Goal: Transaction & Acquisition: Purchase product/service

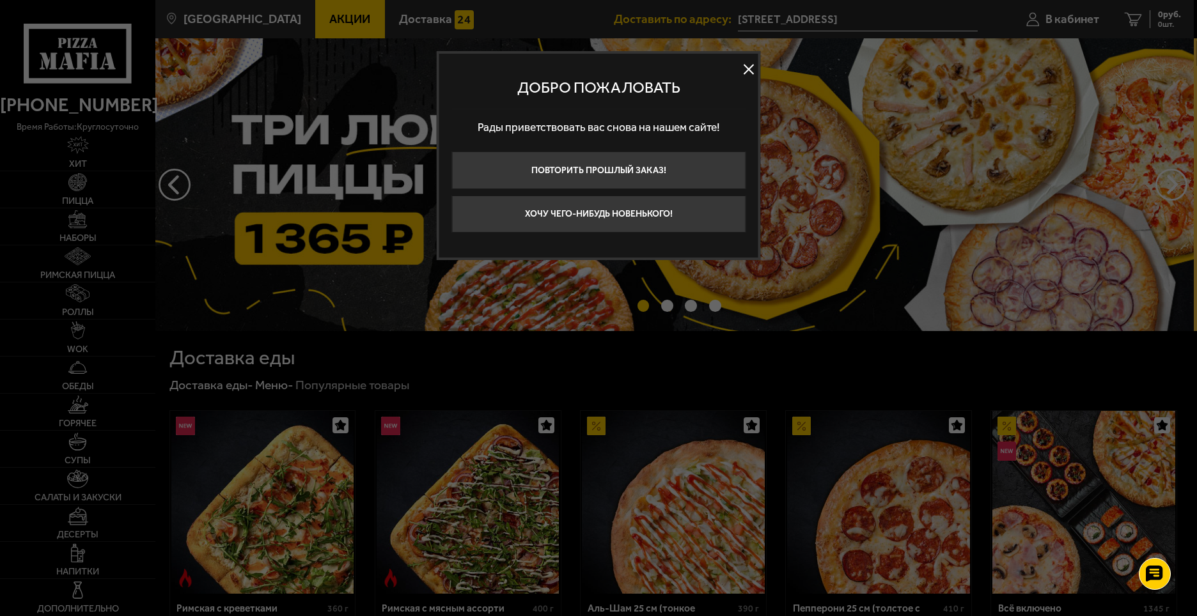
click at [746, 70] on button at bounding box center [748, 68] width 19 height 19
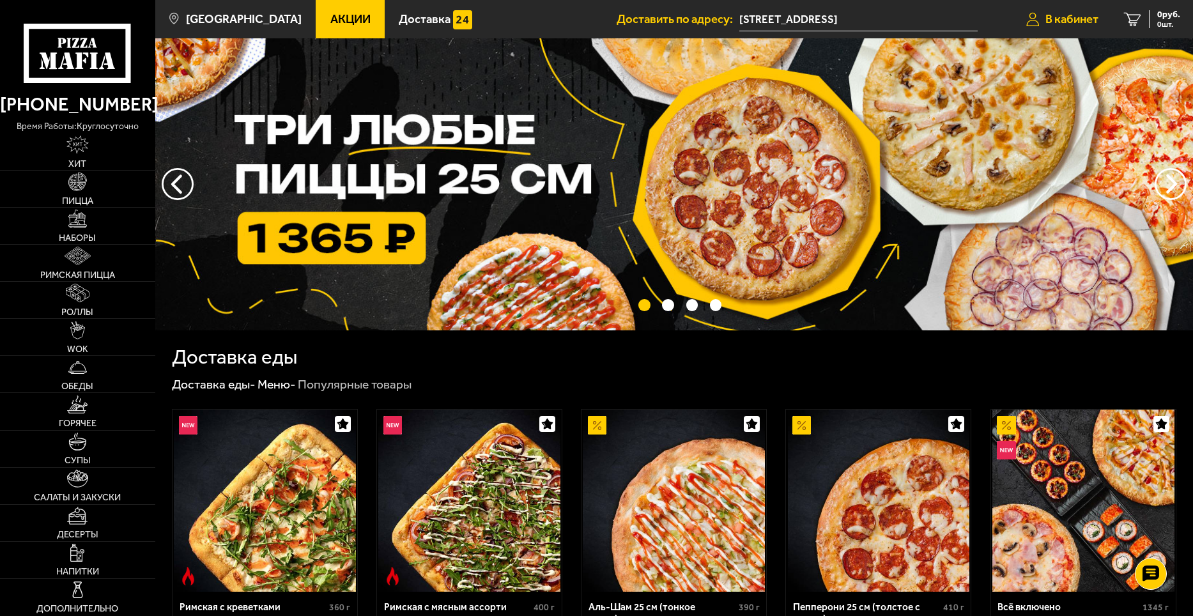
click at [1072, 17] on span "В кабинет" at bounding box center [1072, 19] width 53 height 12
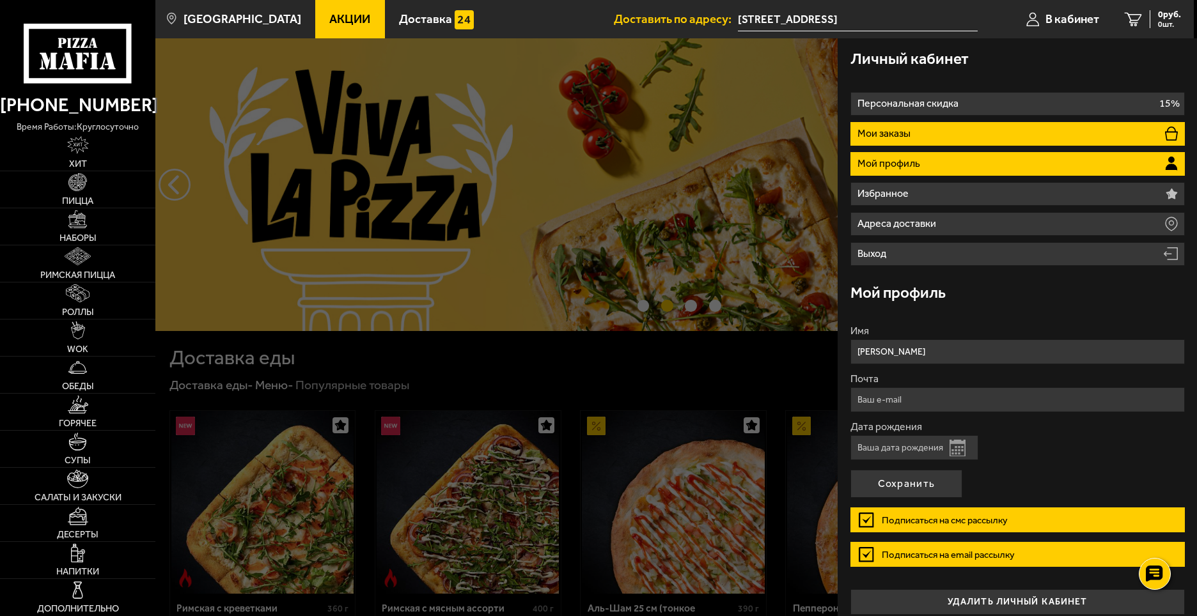
click at [1000, 130] on li "Мои заказы" at bounding box center [1017, 134] width 334 height 24
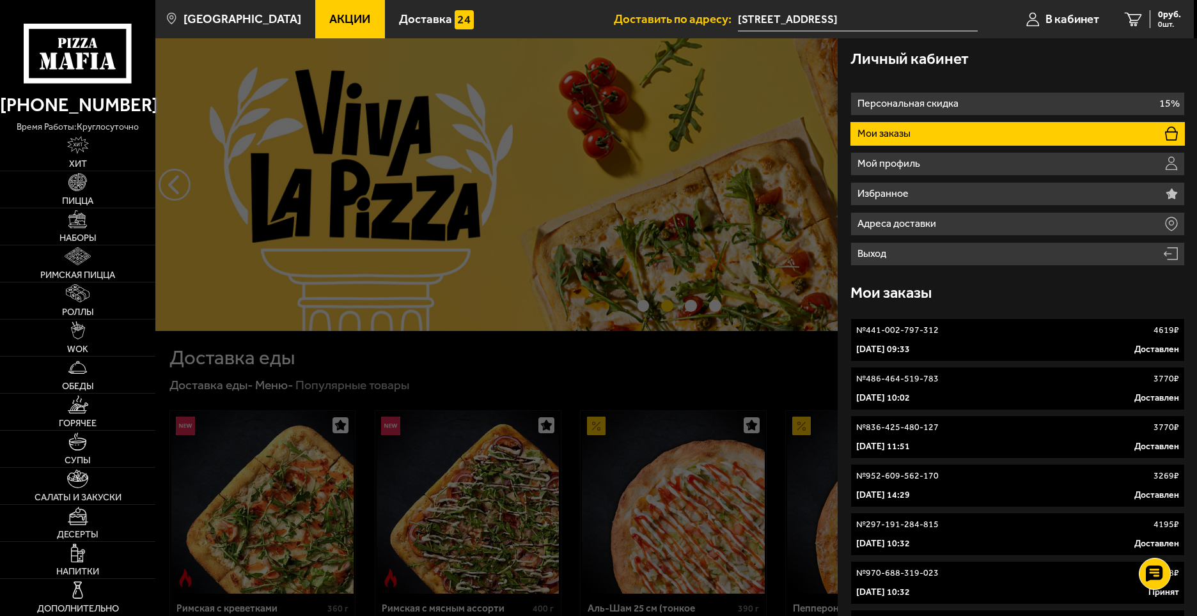
click at [667, 127] on div at bounding box center [753, 346] width 1197 height 616
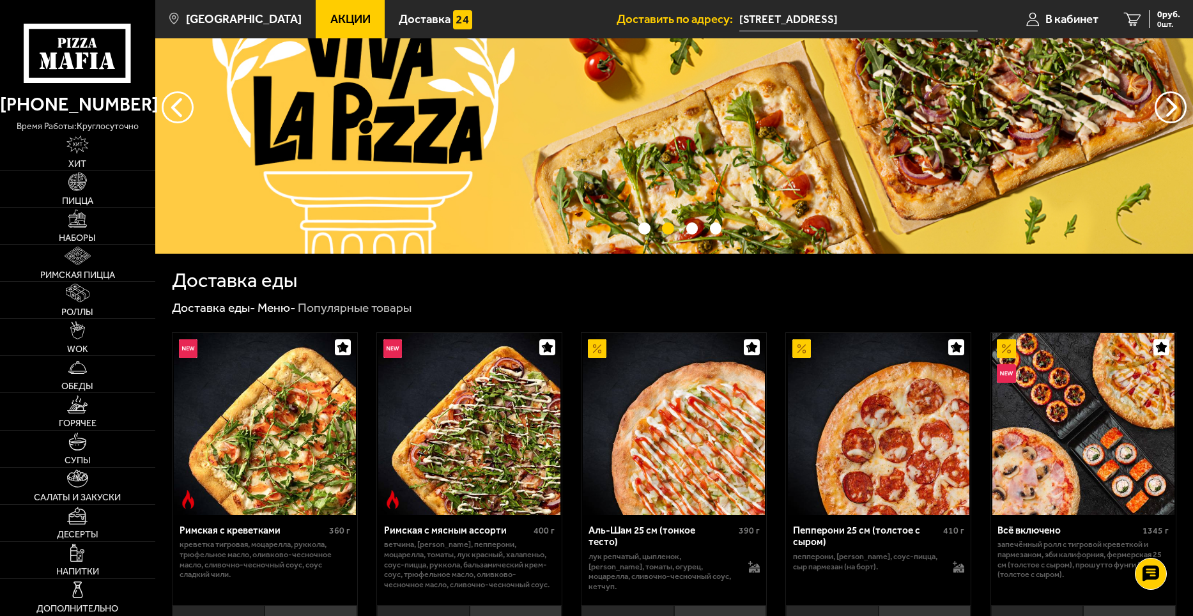
scroll to position [192, 0]
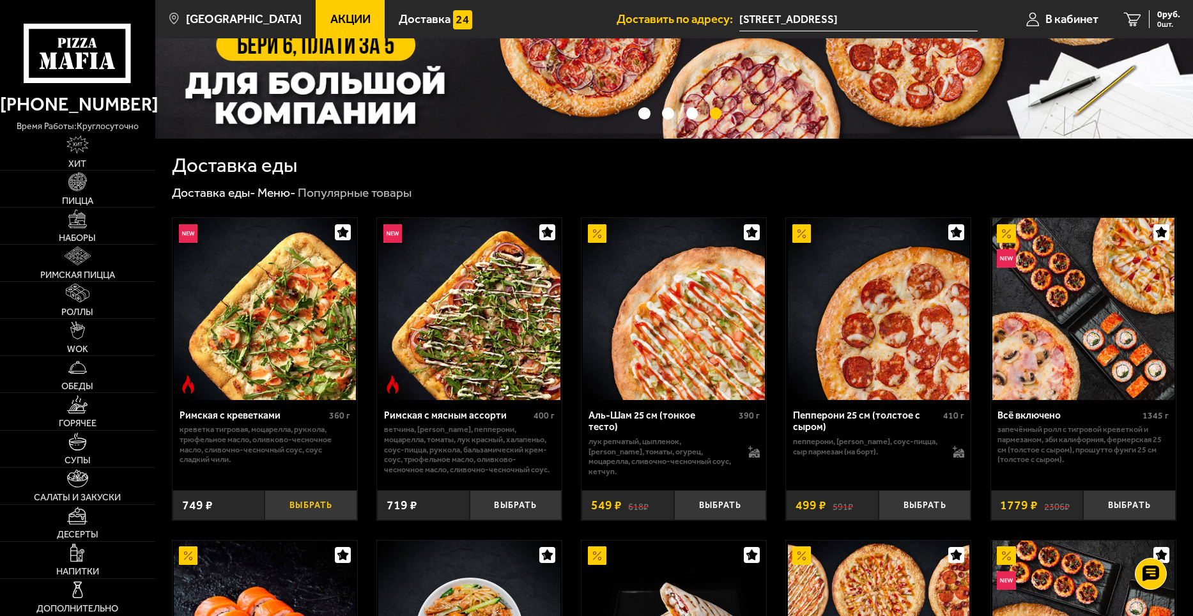
click at [303, 504] on button "Выбрать" at bounding box center [311, 505] width 93 height 31
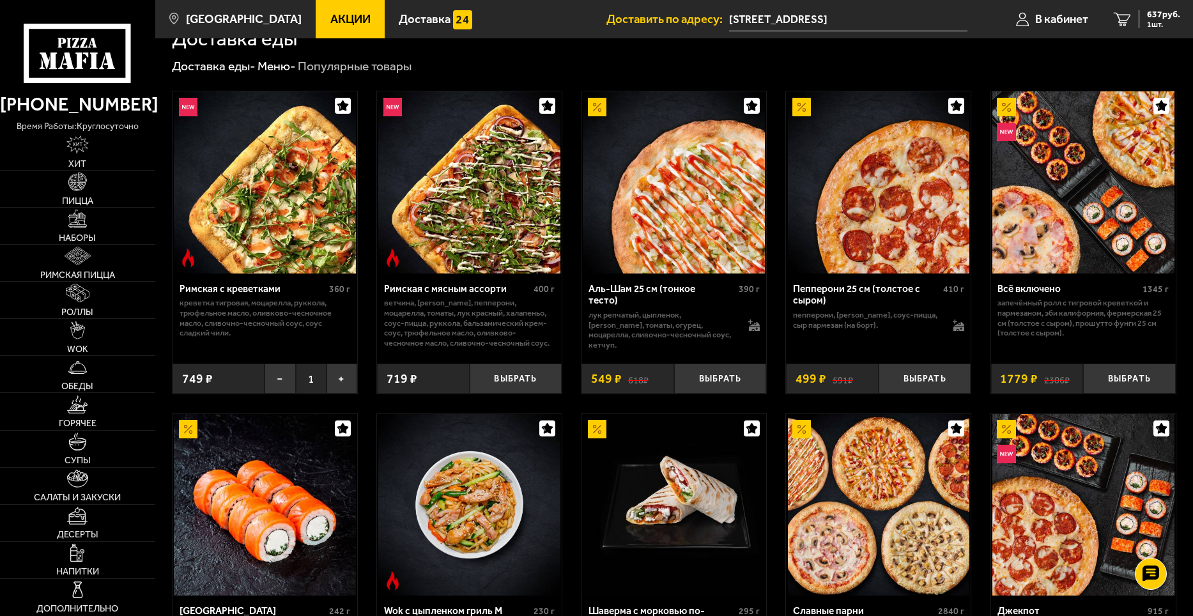
scroll to position [320, 0]
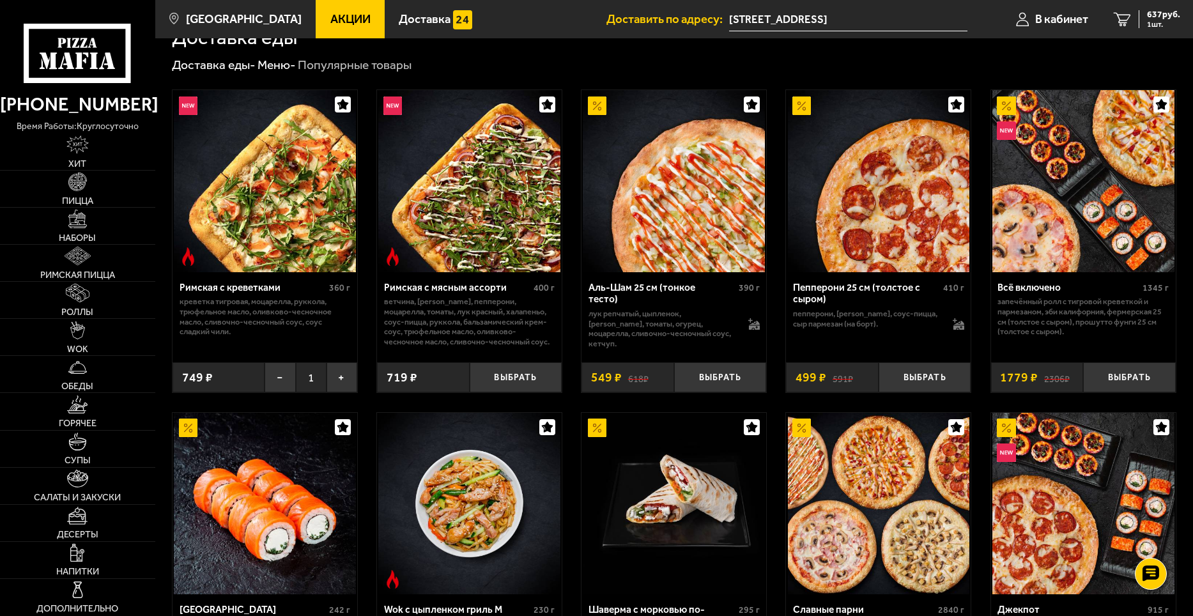
click at [272, 233] on img at bounding box center [265, 181] width 182 height 182
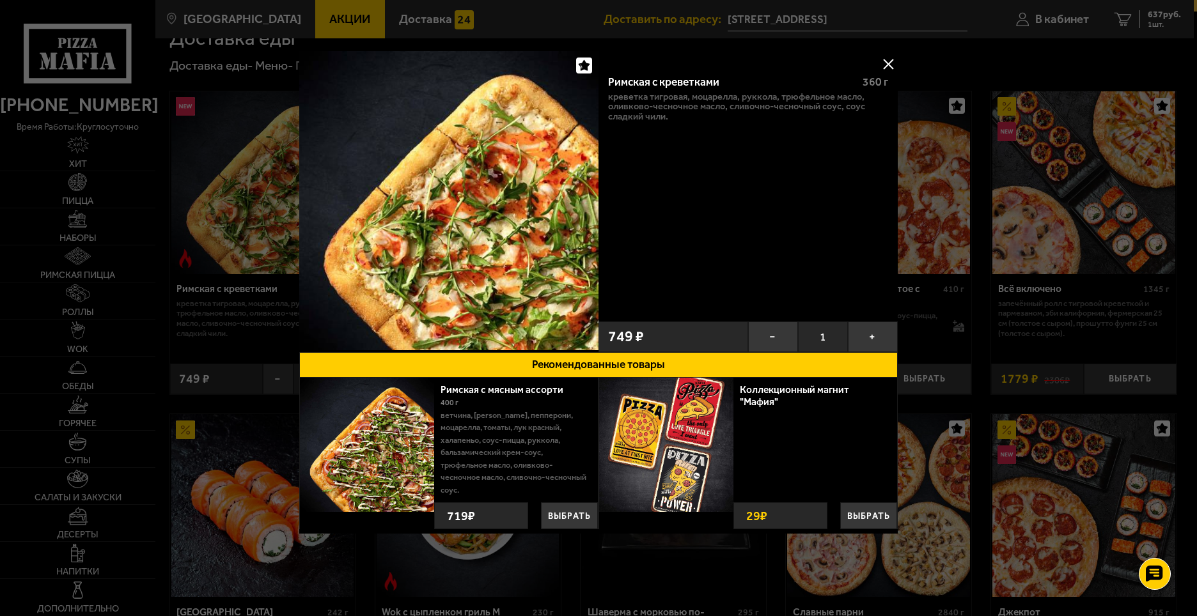
click at [889, 59] on button at bounding box center [887, 63] width 19 height 19
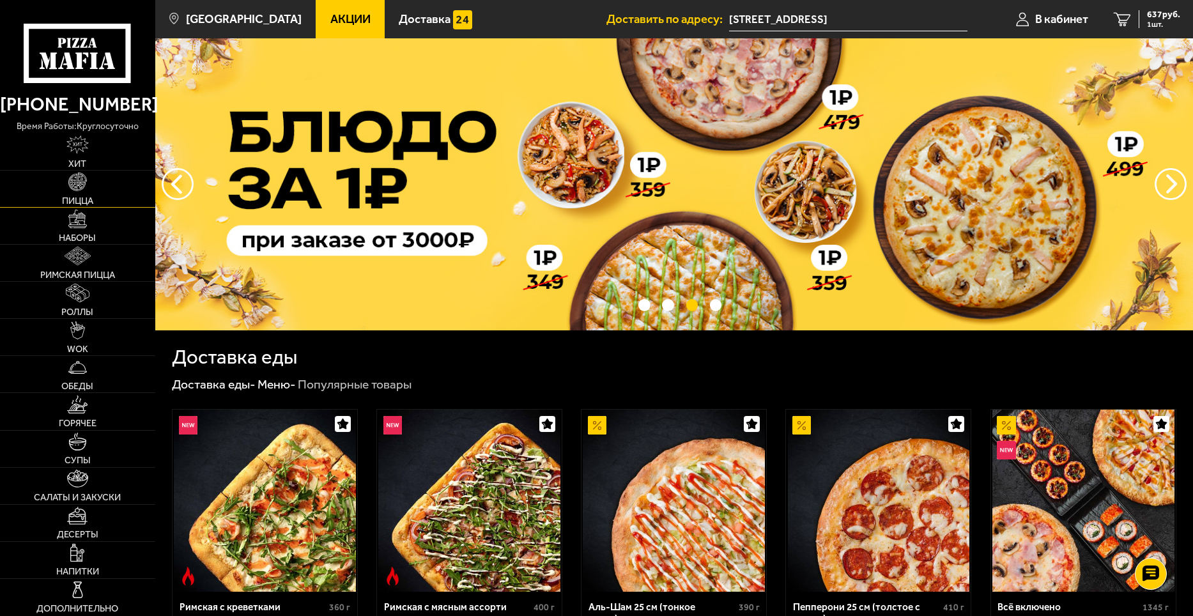
click at [73, 196] on span "Пицца" at bounding box center [77, 200] width 31 height 9
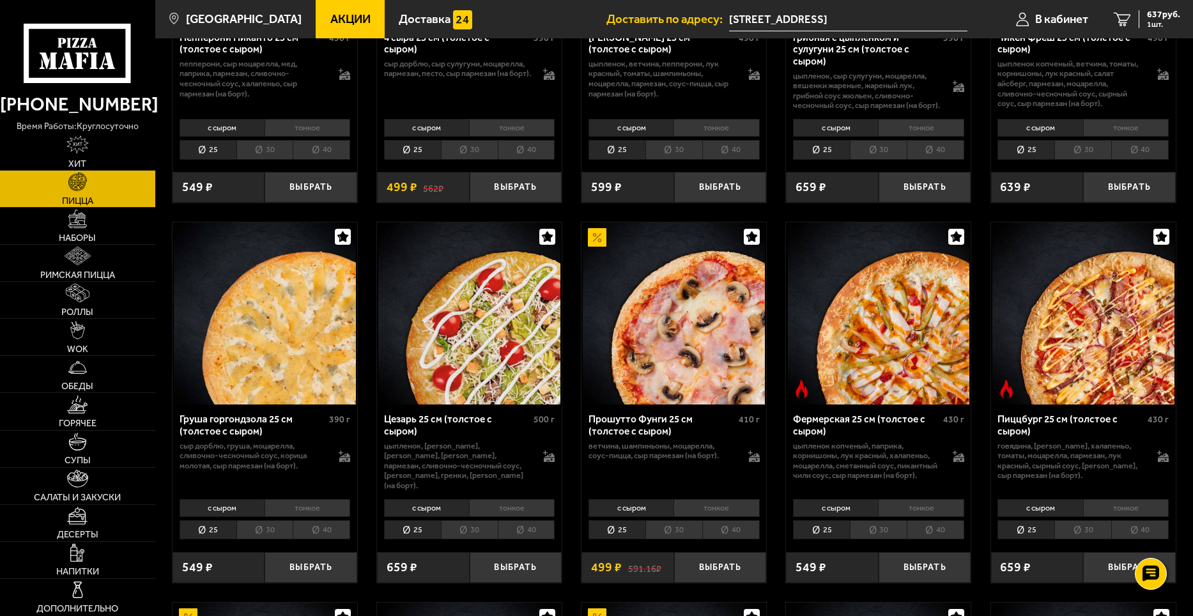
scroll to position [1087, 0]
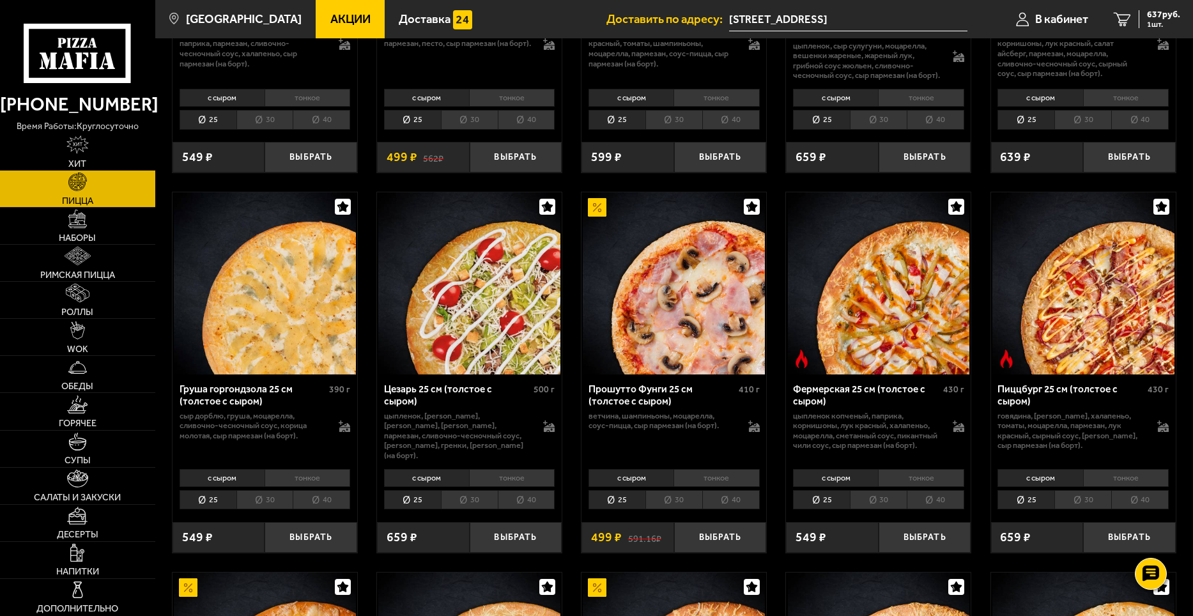
click at [830, 510] on li "25" at bounding box center [821, 500] width 57 height 20
click at [904, 487] on li "тонкое" at bounding box center [921, 478] width 86 height 18
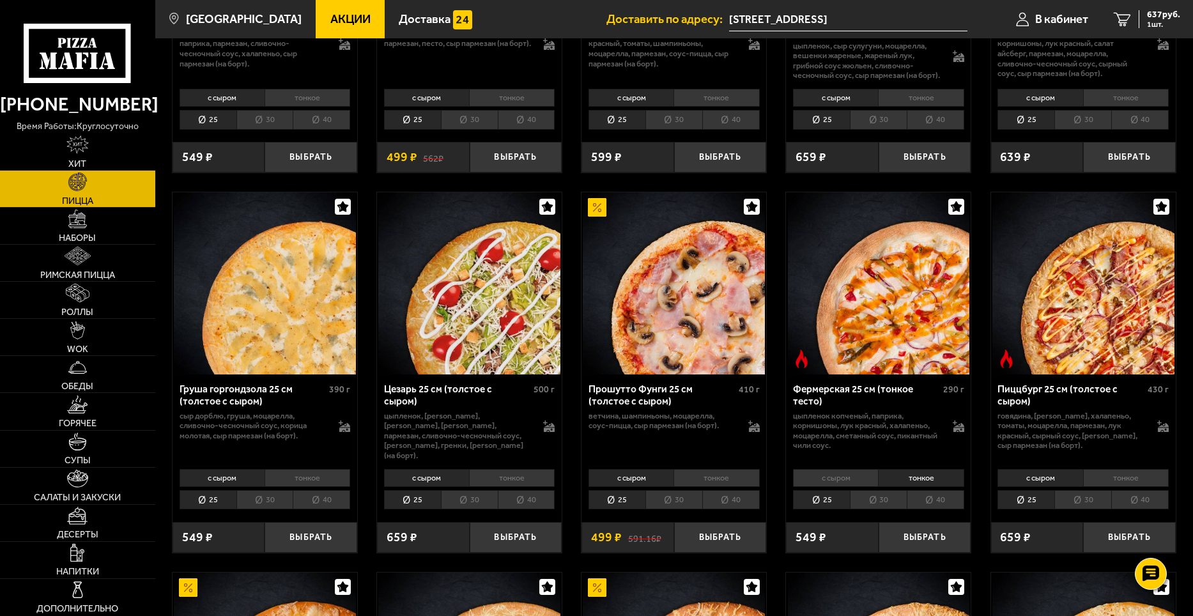
click at [821, 505] on li "25" at bounding box center [821, 500] width 57 height 20
click at [921, 539] on button "Выбрать" at bounding box center [925, 537] width 93 height 31
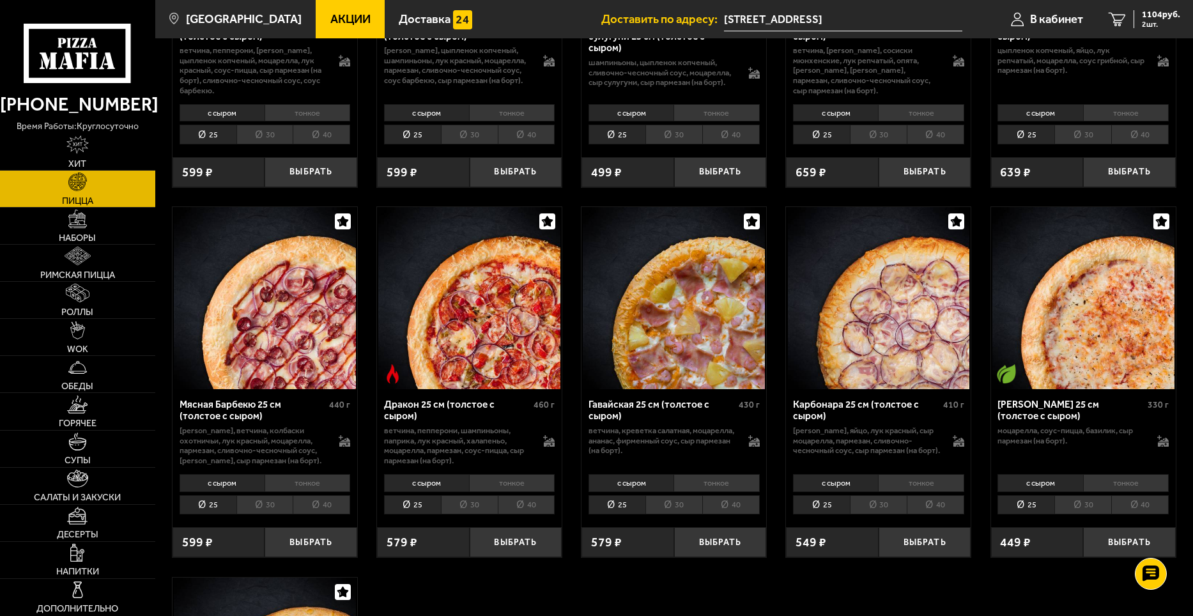
scroll to position [2237, 0]
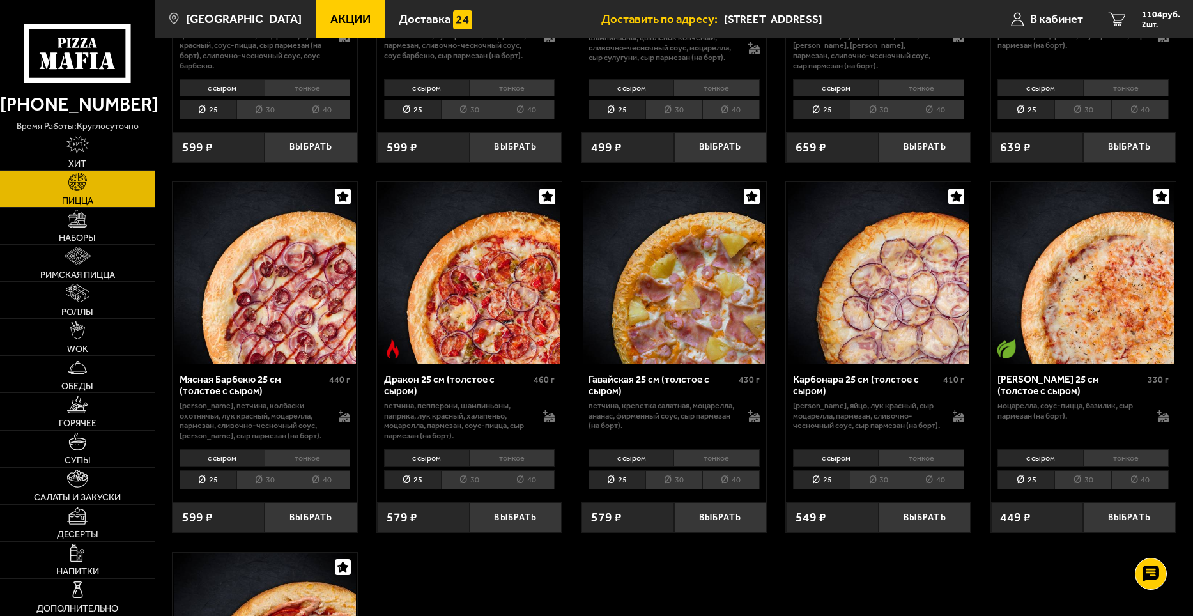
click at [908, 455] on li "тонкое" at bounding box center [921, 458] width 86 height 18
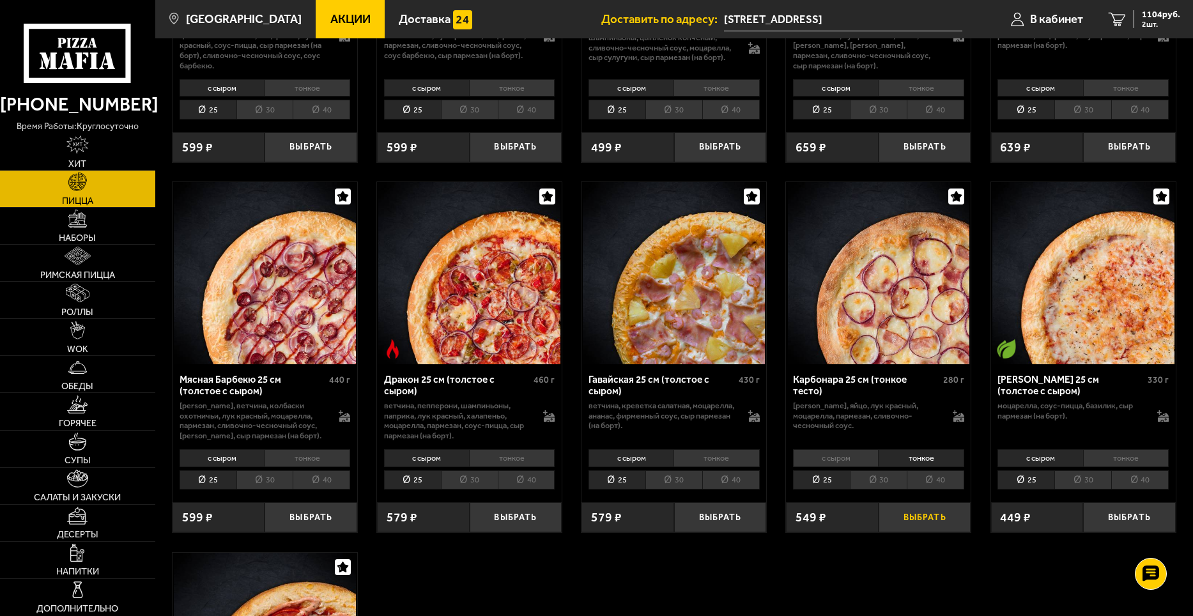
click at [926, 511] on button "Выбрать" at bounding box center [925, 517] width 93 height 31
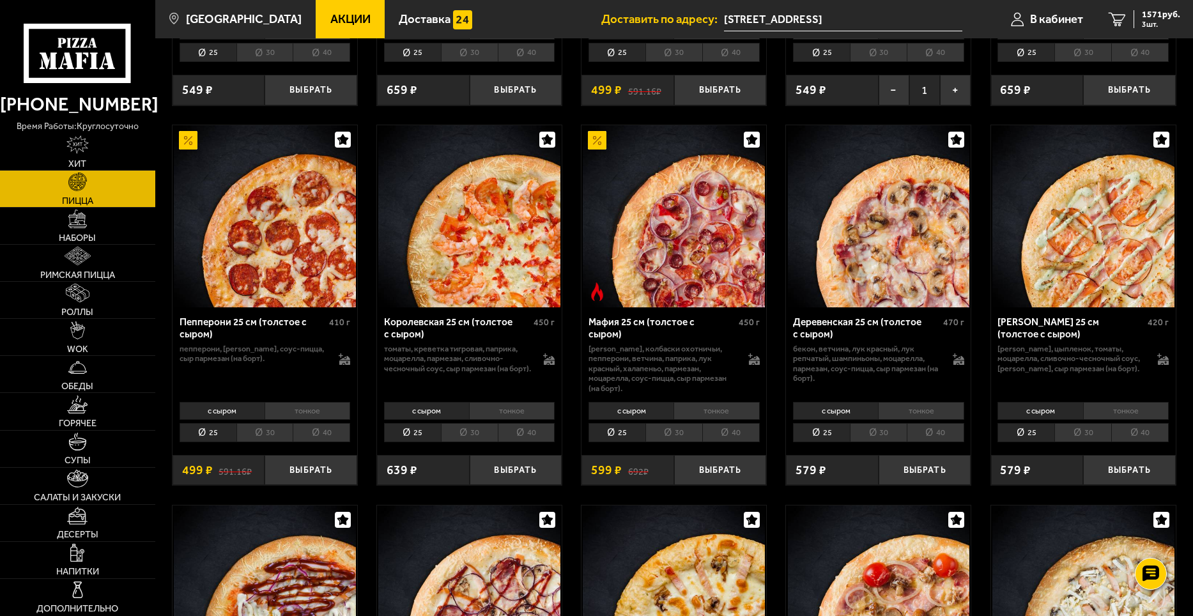
scroll to position [1854, 0]
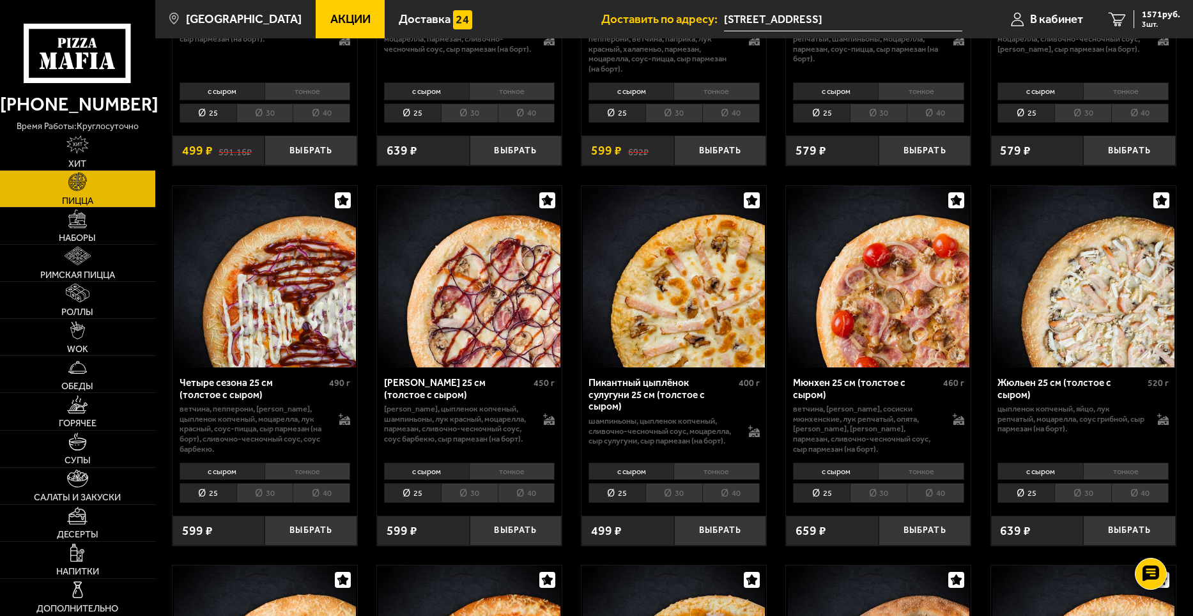
click at [1105, 463] on li "тонкое" at bounding box center [1126, 472] width 86 height 18
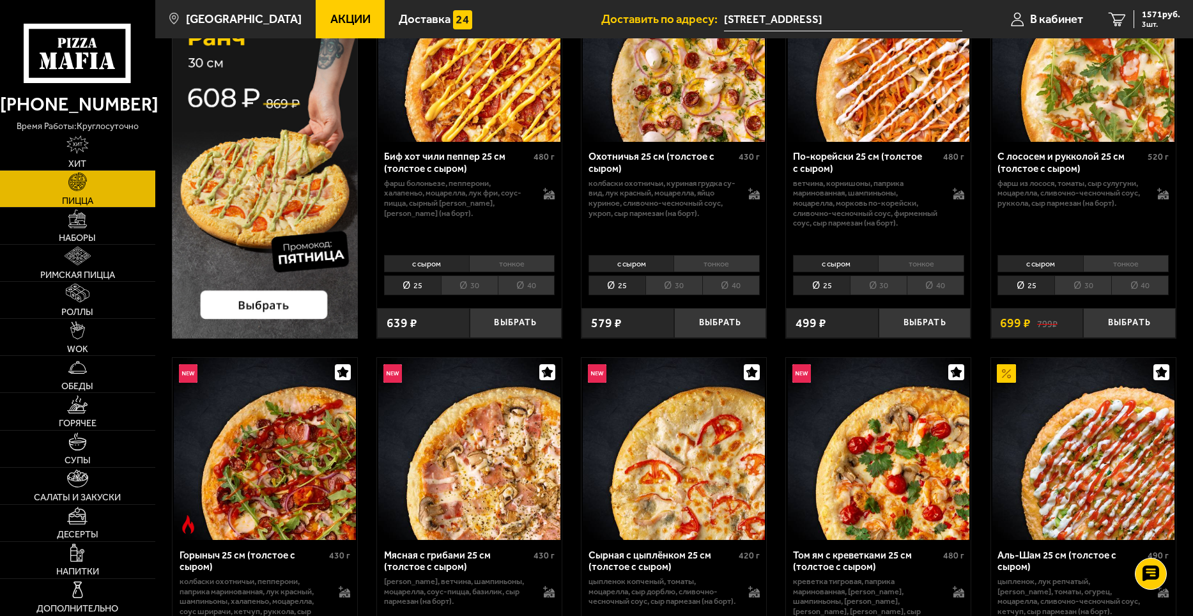
scroll to position [128, 0]
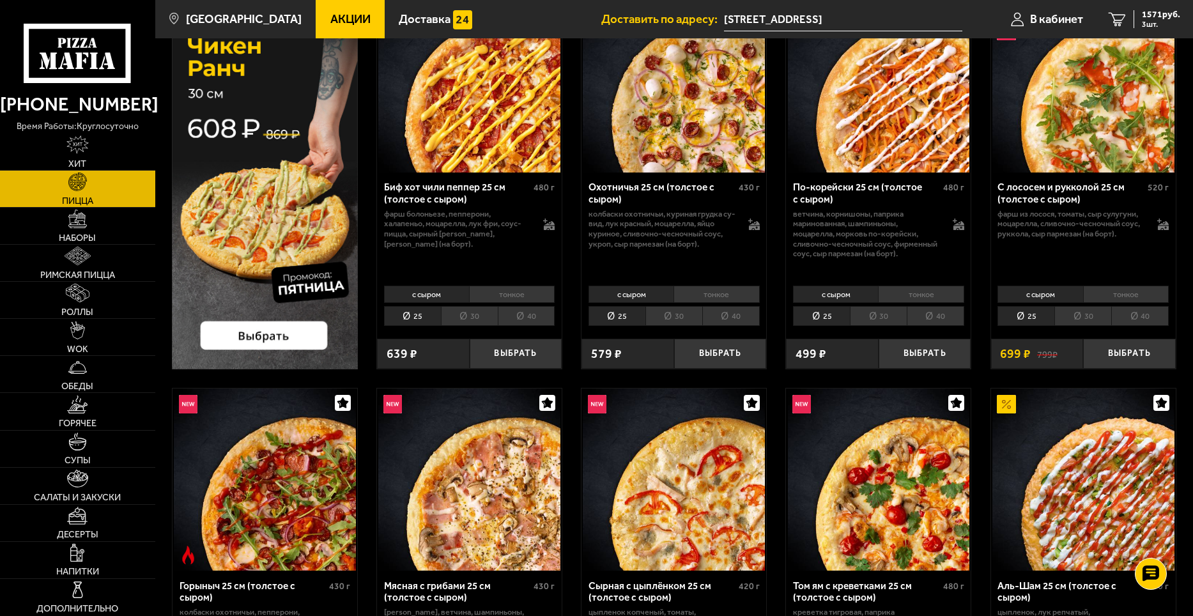
click at [1106, 295] on li "тонкое" at bounding box center [1126, 295] width 86 height 18
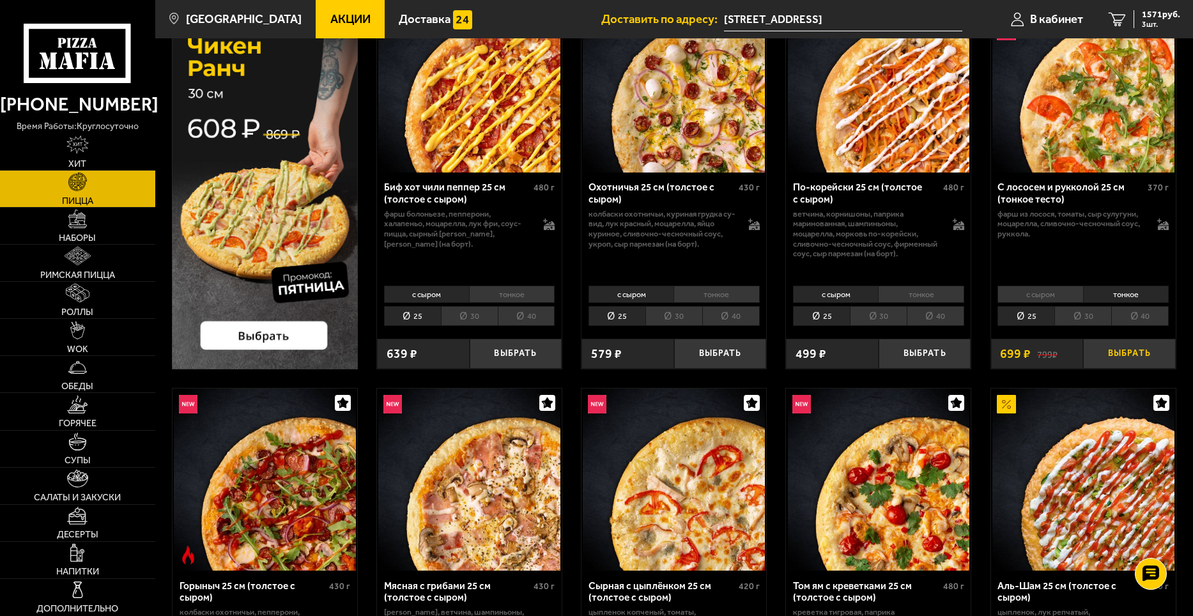
click at [1126, 352] on button "Выбрать" at bounding box center [1129, 354] width 93 height 31
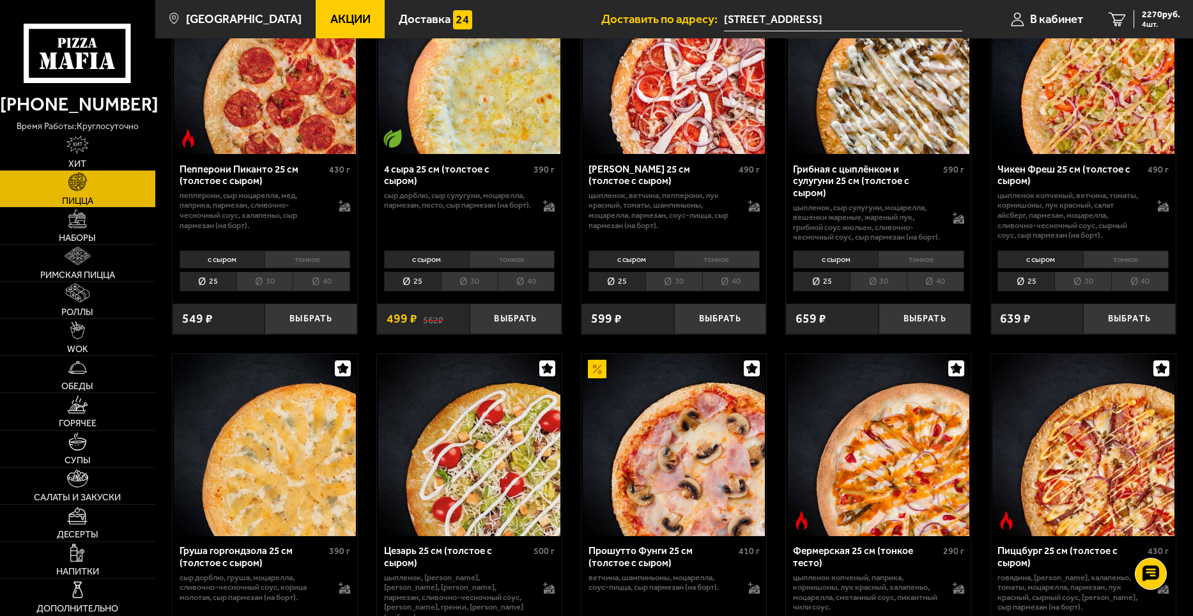
scroll to position [1023, 0]
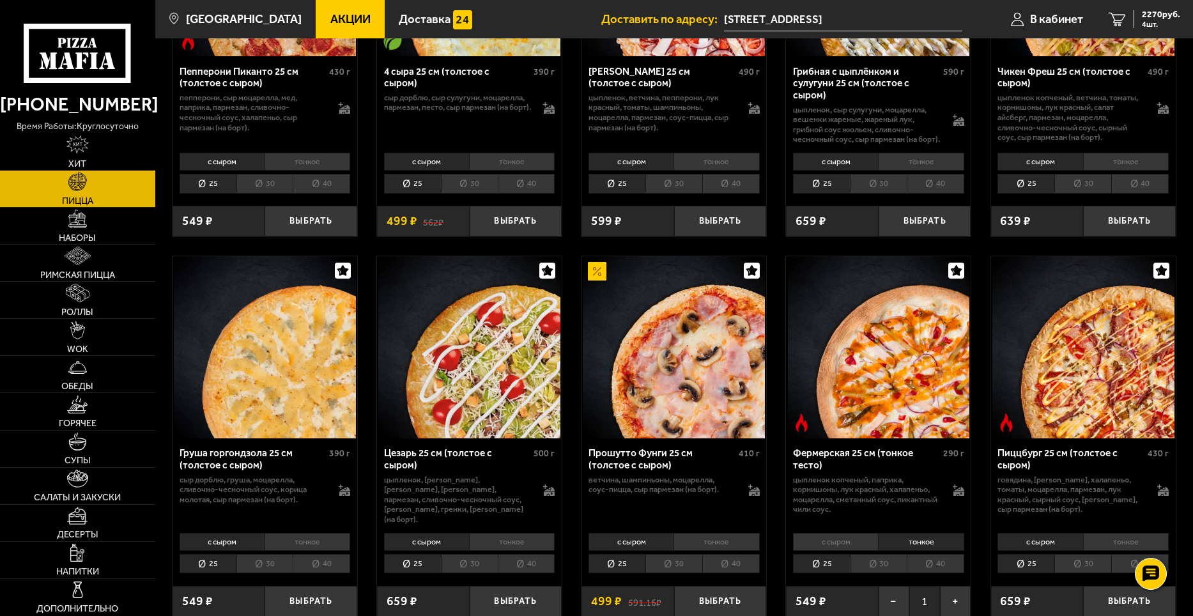
click at [1118, 548] on li "тонкое" at bounding box center [1126, 542] width 86 height 18
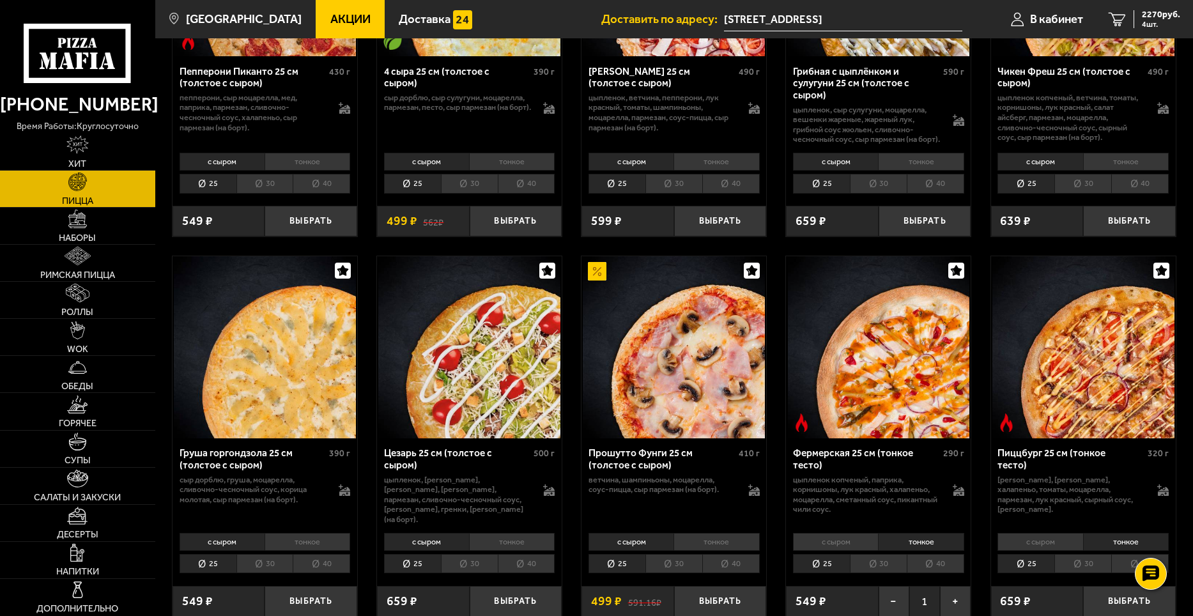
click at [1021, 571] on li "25" at bounding box center [1026, 564] width 57 height 20
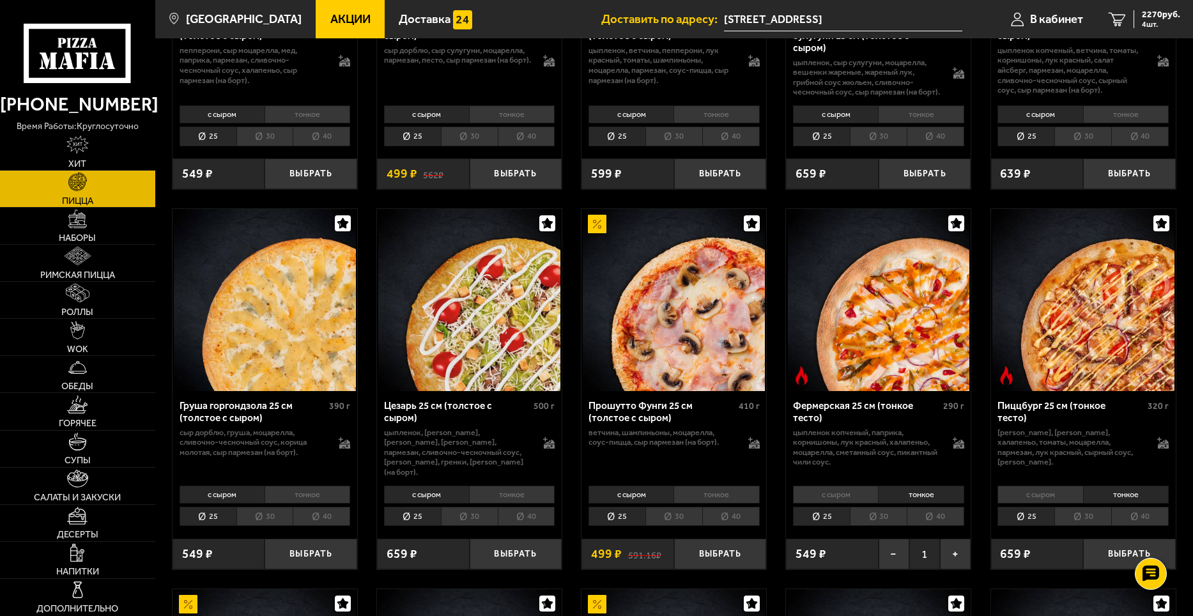
scroll to position [1151, 0]
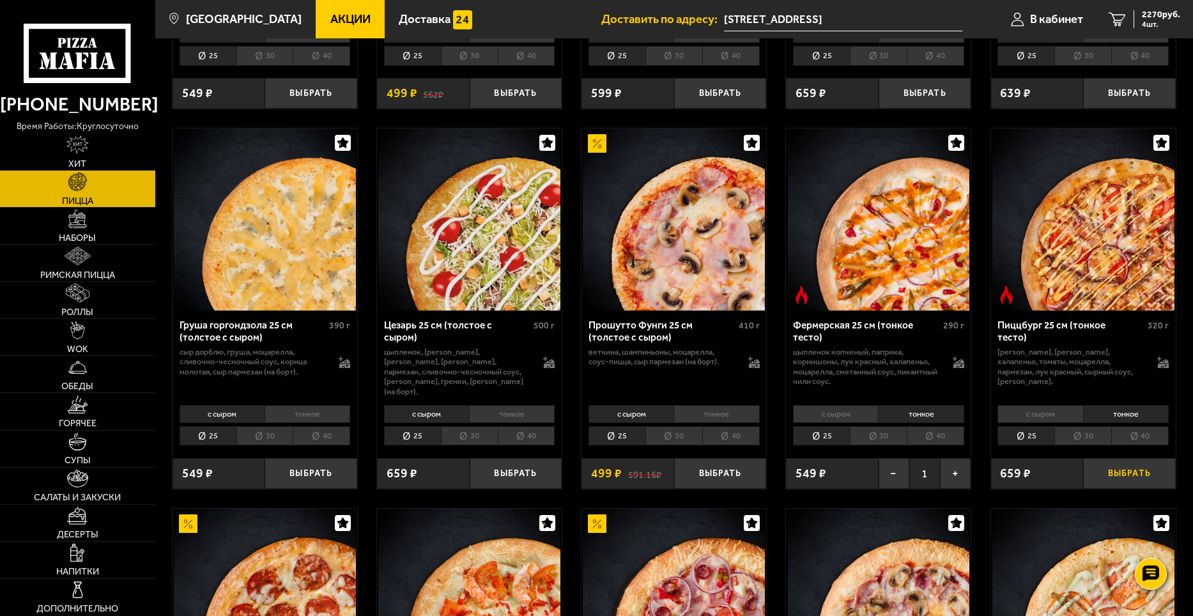
click at [1108, 472] on button "Выбрать" at bounding box center [1129, 473] width 93 height 31
click at [1102, 419] on li "тонкое" at bounding box center [1126, 414] width 86 height 18
click at [1020, 438] on li "25" at bounding box center [1026, 436] width 57 height 20
click at [988, 478] on div "Биф хот чили пеппер 25 см (толстое с сыром) 480 г фарш болоньезе, пепперони, ха…" at bounding box center [674, 450] width 1038 height 3000
click at [1060, 477] on div "659 ₽" at bounding box center [1037, 473] width 93 height 31
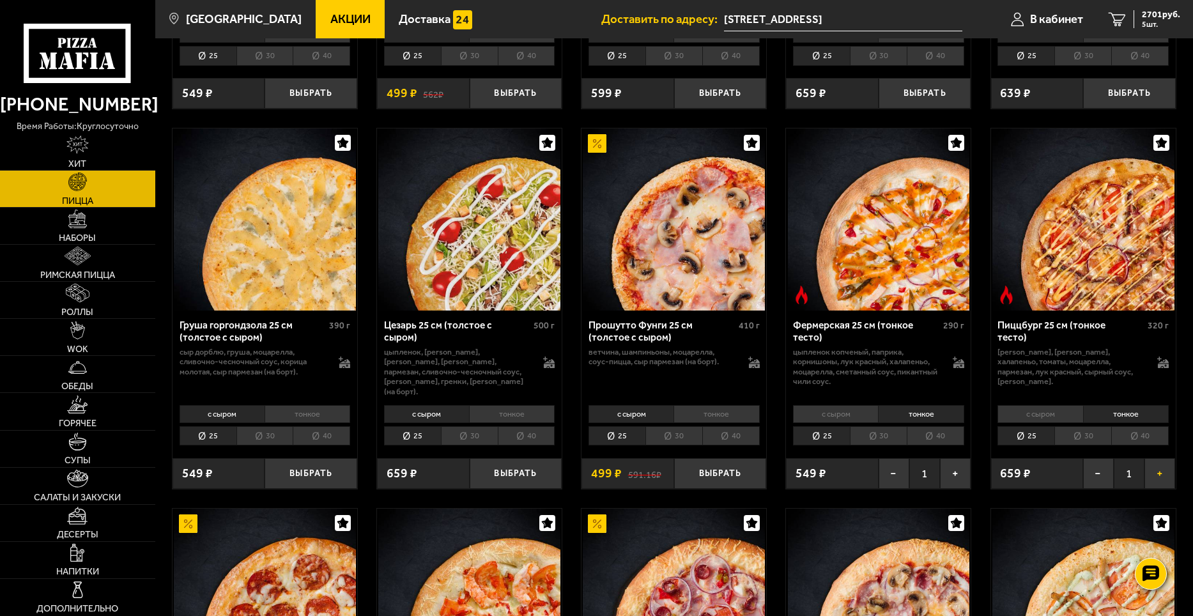
click at [1159, 473] on button "+" at bounding box center [1160, 473] width 31 height 31
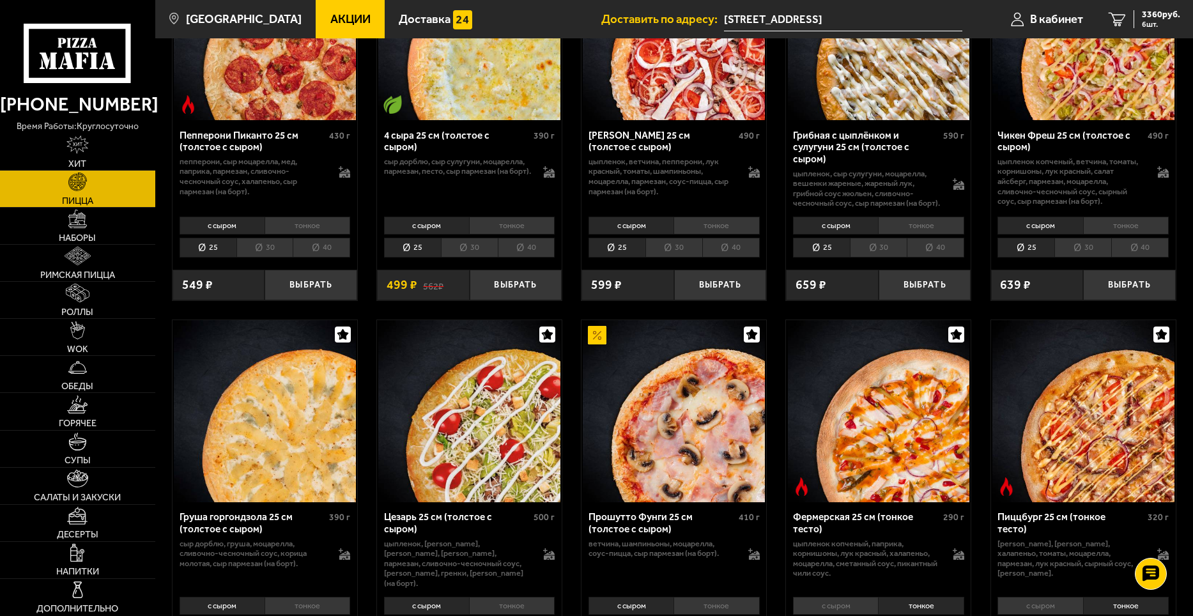
scroll to position [831, 0]
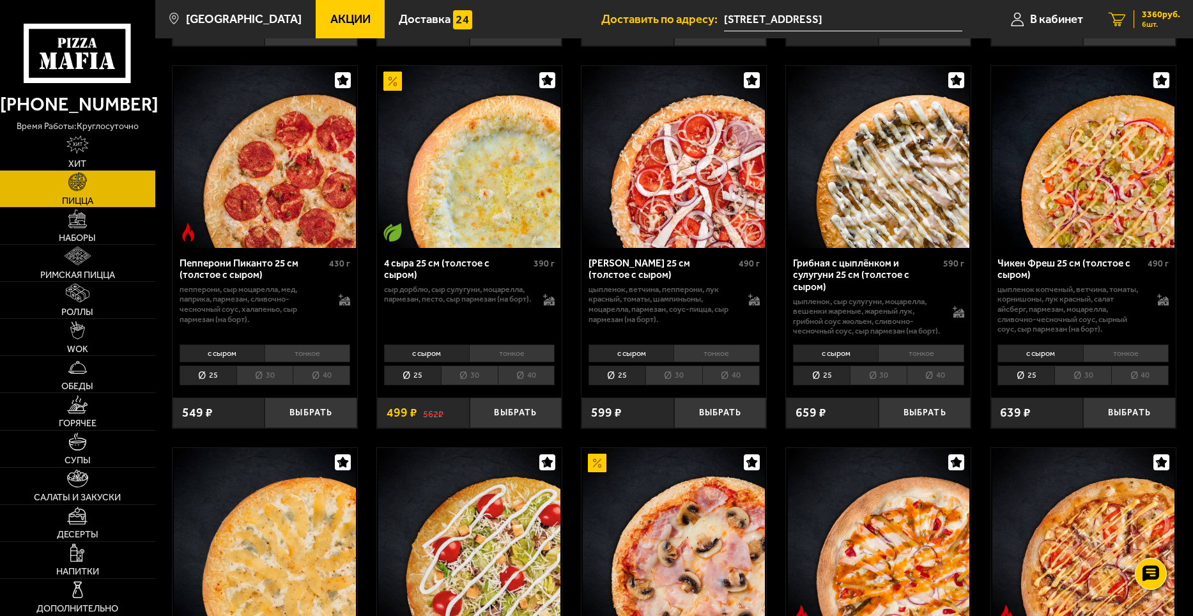
click at [1168, 19] on span "3360 руб." at bounding box center [1161, 14] width 38 height 9
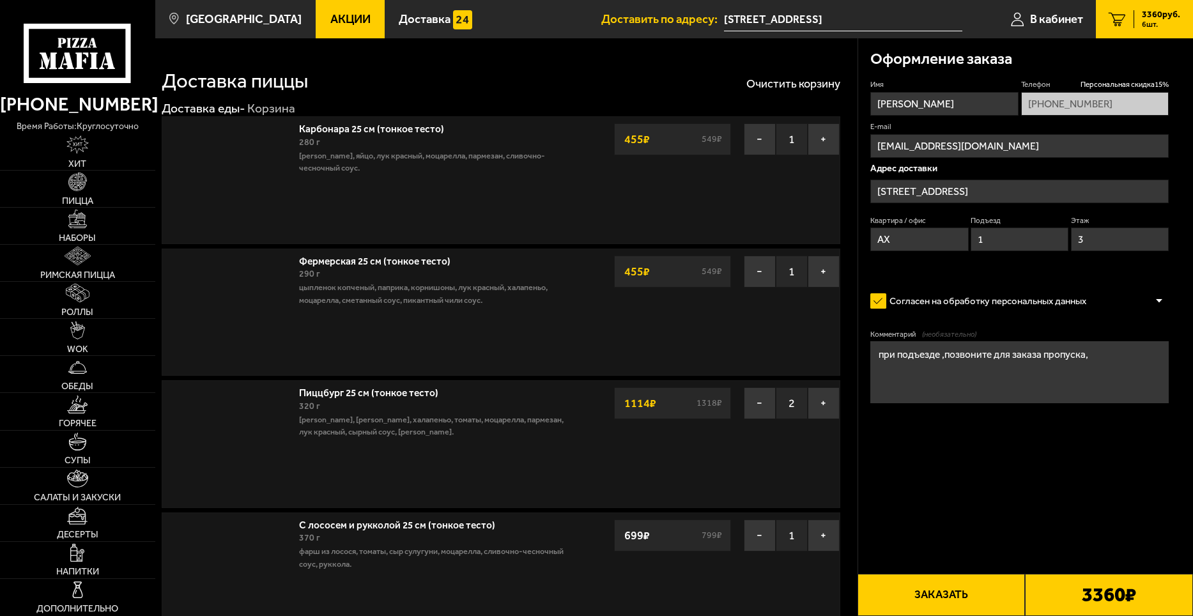
type input "[STREET_ADDRESS]"
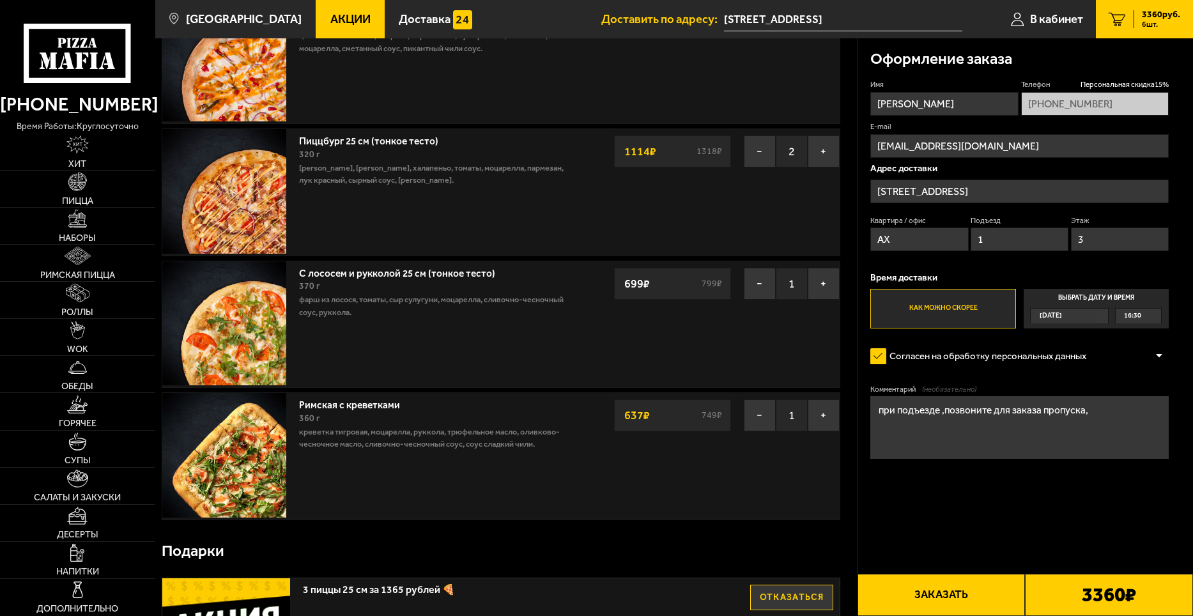
scroll to position [256, 0]
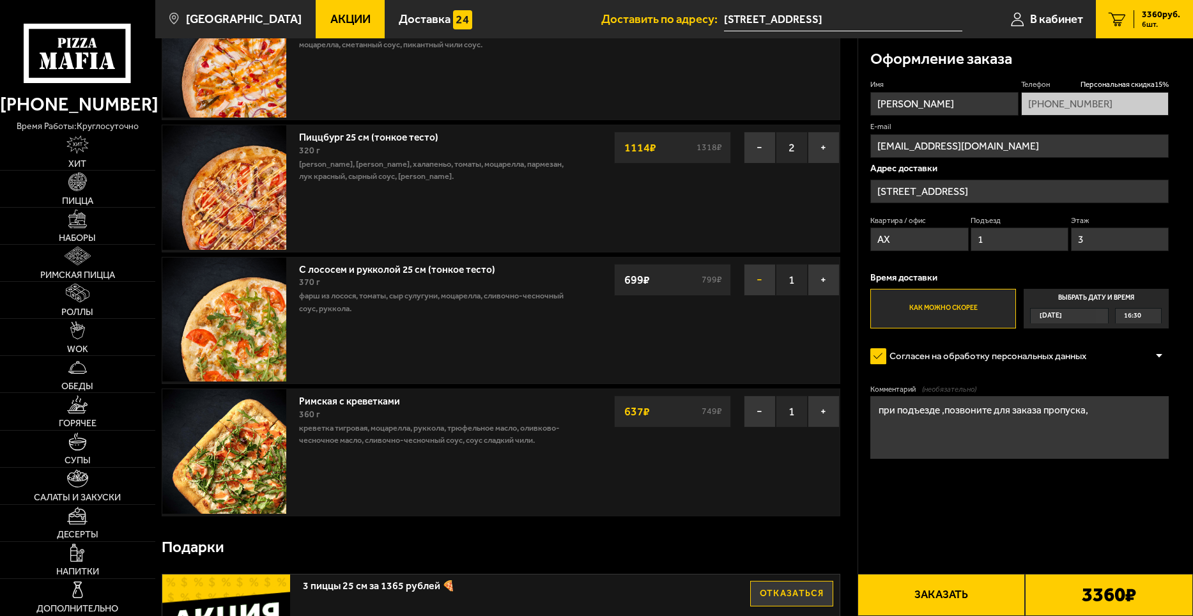
click at [759, 283] on button "−" at bounding box center [760, 280] width 32 height 32
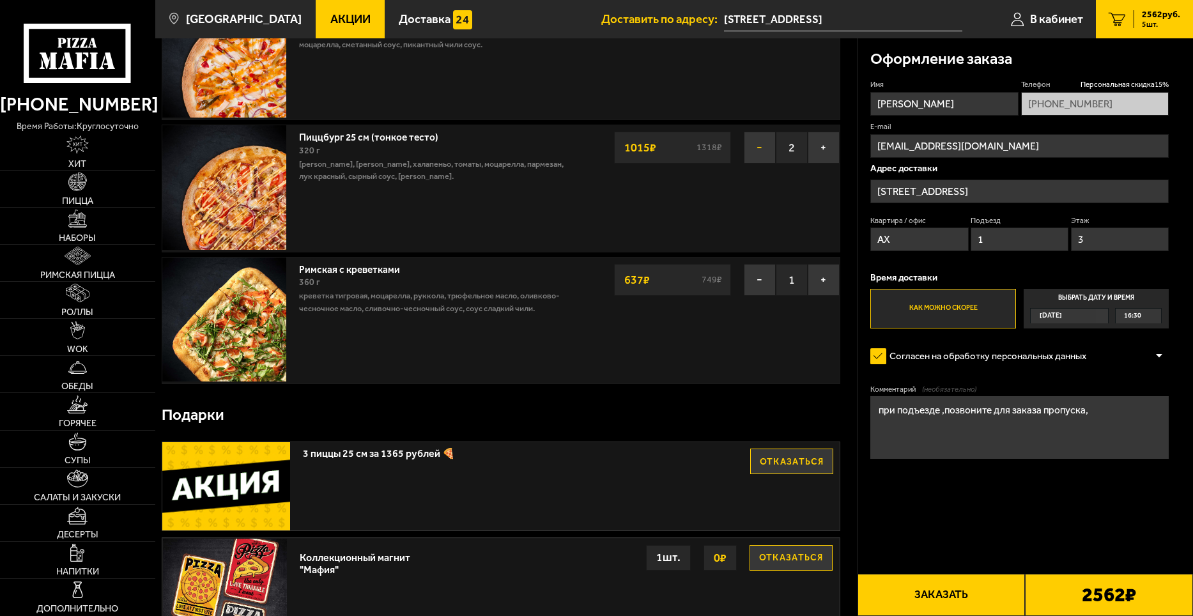
click at [762, 142] on button "−" at bounding box center [760, 148] width 32 height 32
click at [950, 596] on button "Заказать" at bounding box center [942, 595] width 168 height 42
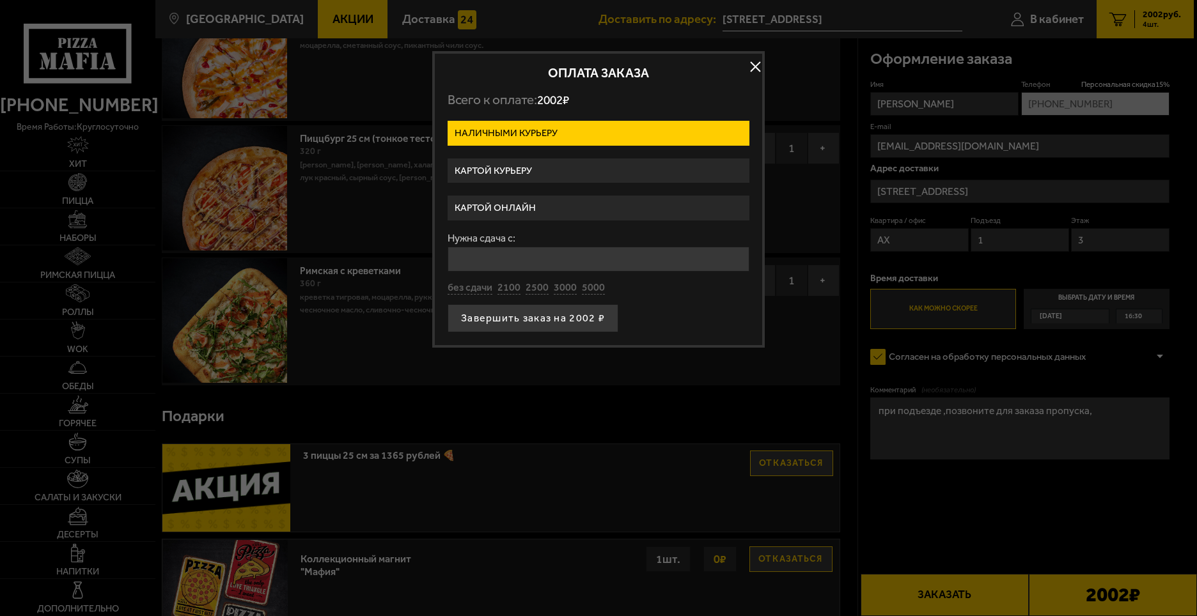
click at [564, 132] on label "Наличными курьеру" at bounding box center [598, 133] width 302 height 25
click at [0, 0] on input "Наличными курьеру" at bounding box center [0, 0] width 0 height 0
click at [458, 288] on button "без сдачи" at bounding box center [469, 288] width 45 height 14
type input "0"
click at [752, 66] on button "button" at bounding box center [754, 66] width 19 height 19
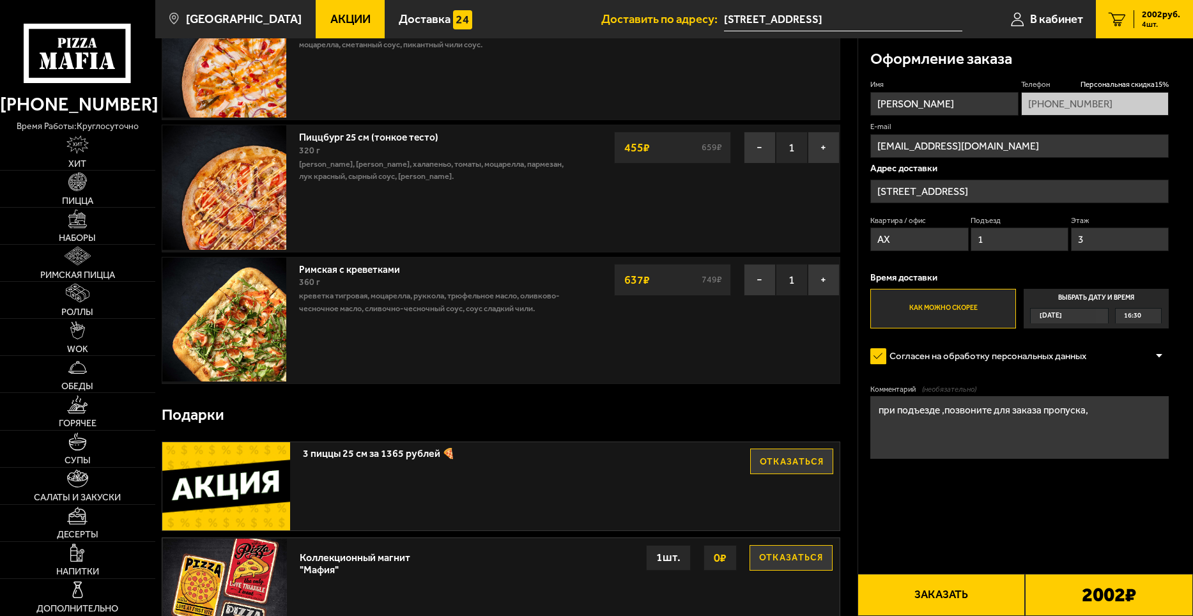
click at [1083, 319] on div "[DATE]" at bounding box center [1063, 316] width 65 height 14
click at [0, 0] on input "Выбрать дату и время [DATE] 16:30" at bounding box center [0, 0] width 0 height 0
click at [1131, 315] on span "16:30" at bounding box center [1132, 316] width 17 height 14
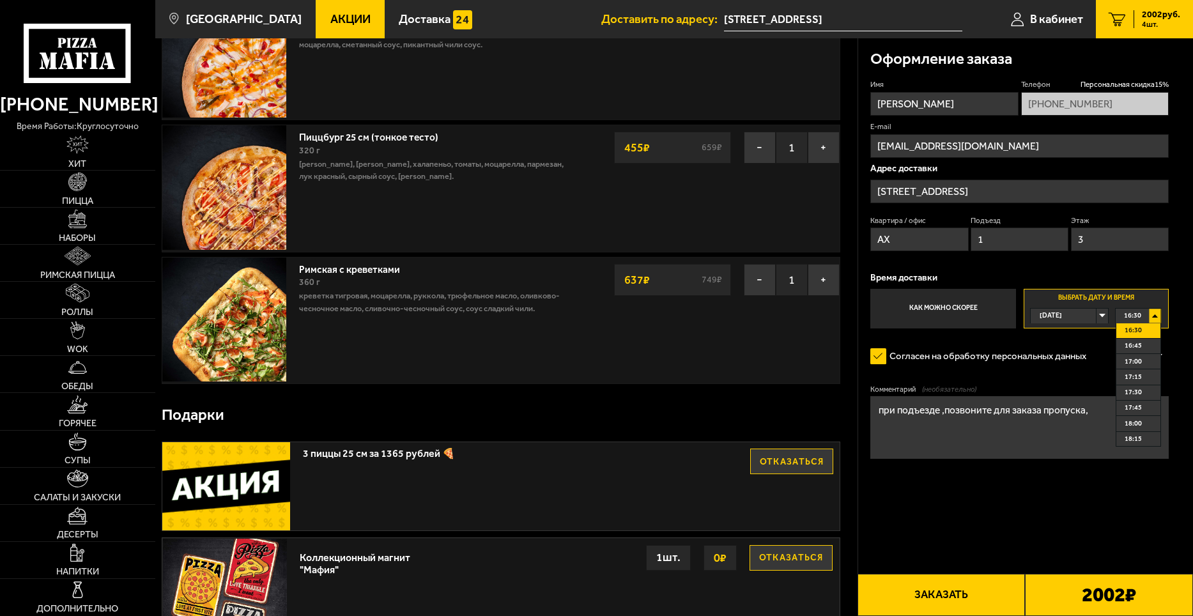
click at [1124, 329] on li "16:30" at bounding box center [1139, 330] width 44 height 15
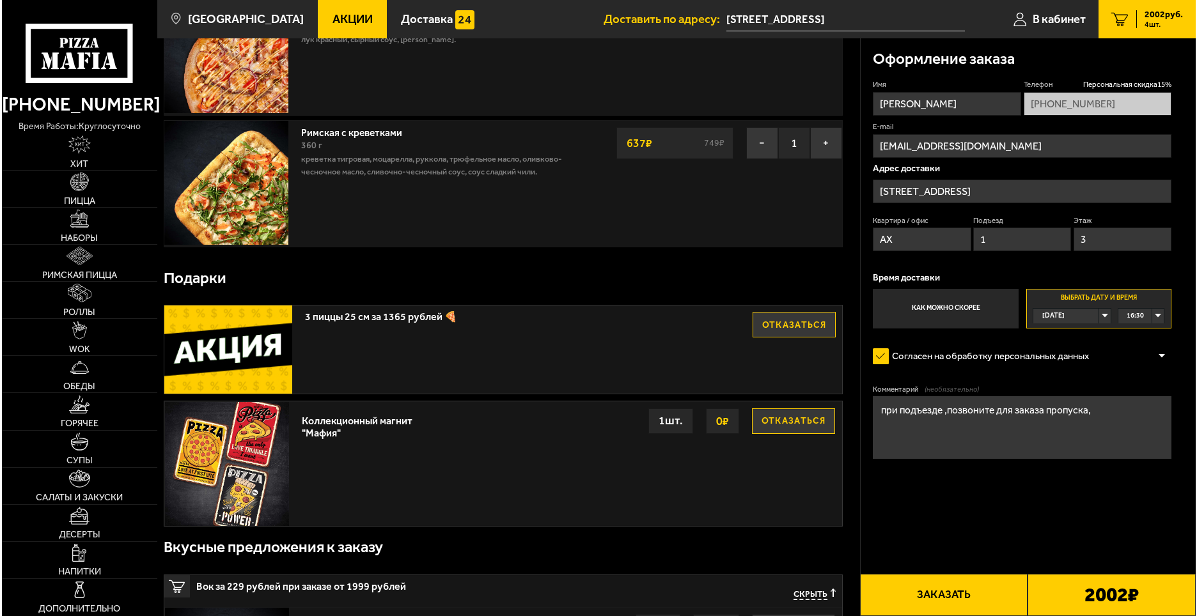
scroll to position [447, 0]
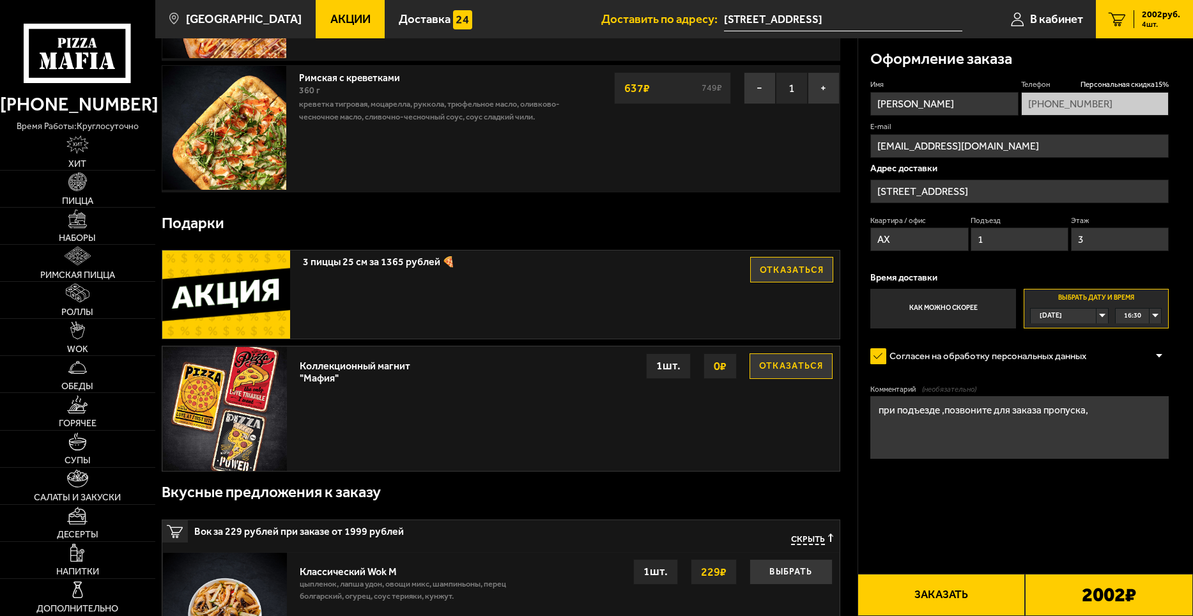
click at [947, 598] on button "Заказать" at bounding box center [942, 595] width 168 height 42
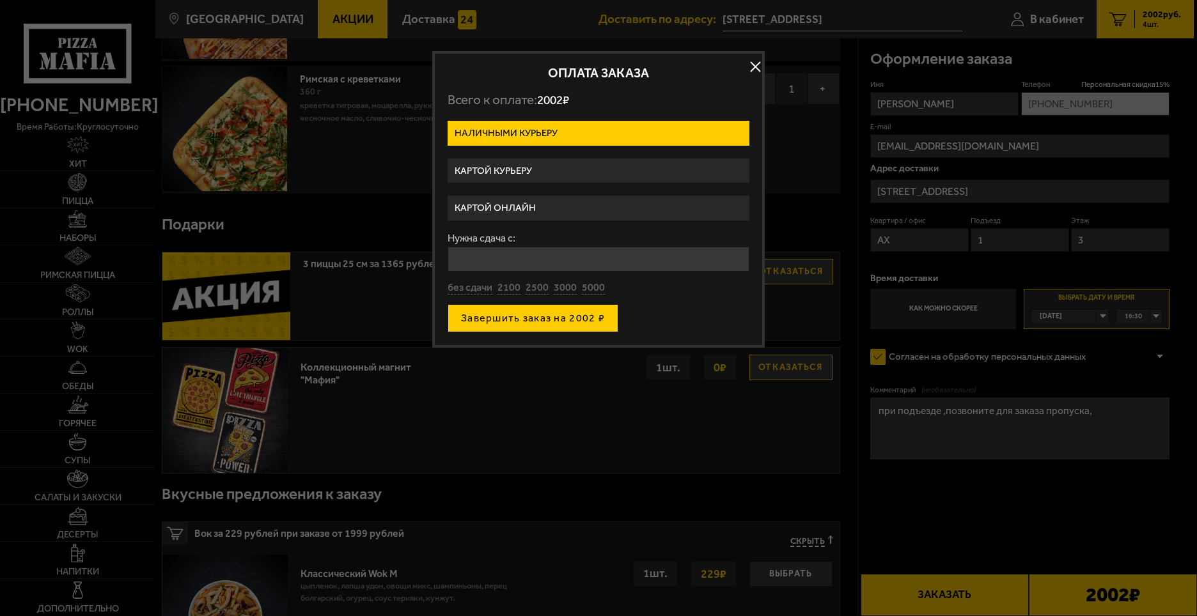
click at [490, 321] on button "Завершить заказ на 2002 ₽" at bounding box center [532, 318] width 171 height 28
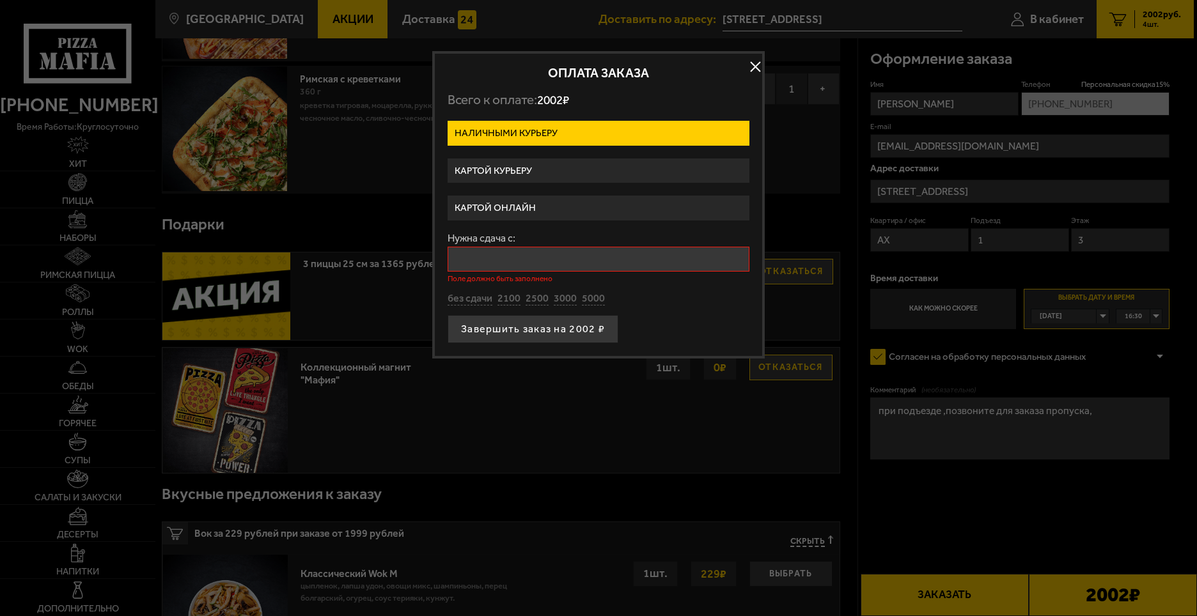
click at [482, 264] on input "Нужна сдача с:" at bounding box center [598, 259] width 302 height 25
click at [463, 302] on button "без сдачи" at bounding box center [469, 299] width 45 height 14
type input "0"
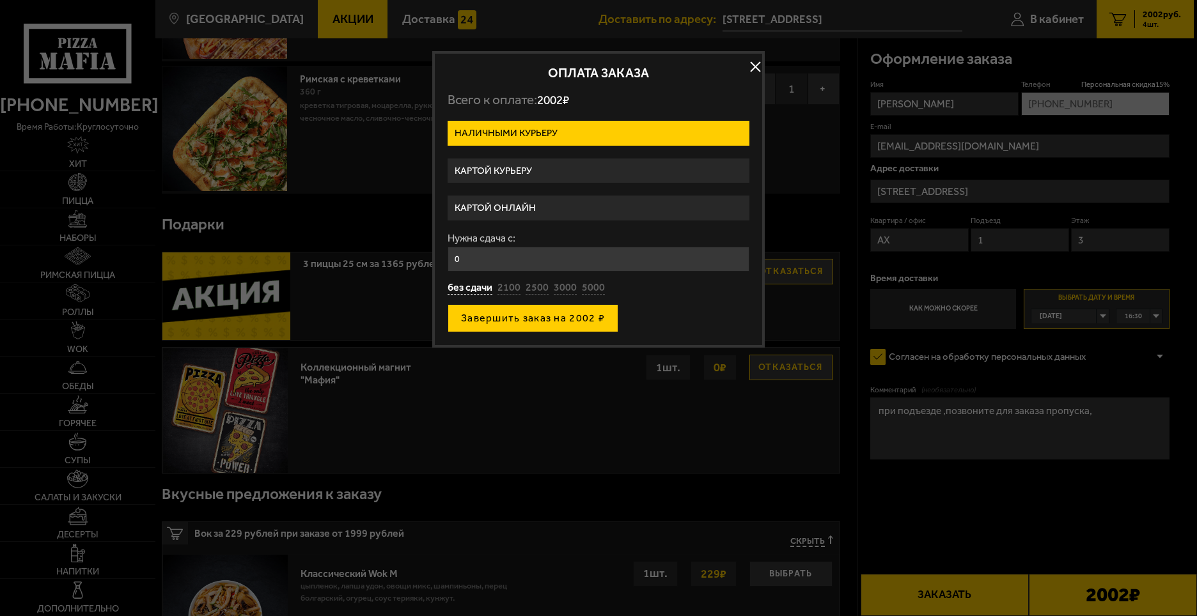
click at [471, 321] on button "Завершить заказ на 2002 ₽" at bounding box center [532, 318] width 171 height 28
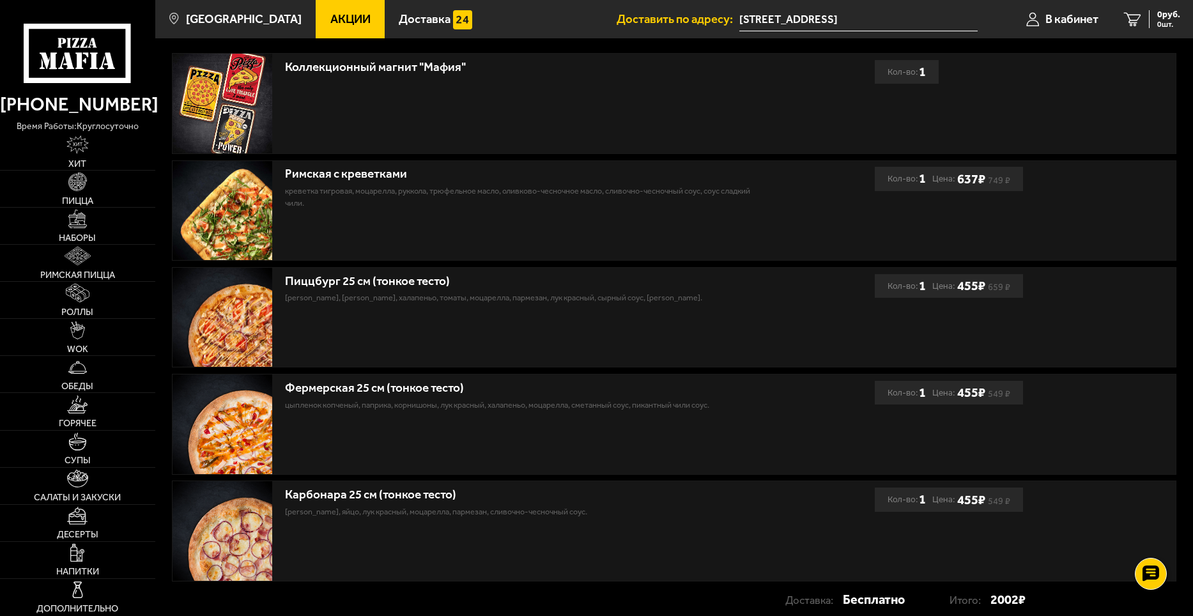
scroll to position [384, 0]
